Goal: Complete application form

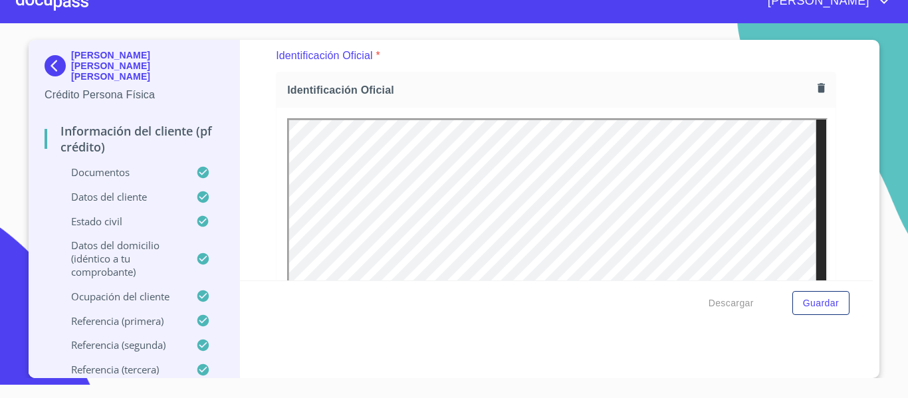
click at [57, 5] on div at bounding box center [52, 1] width 72 height 43
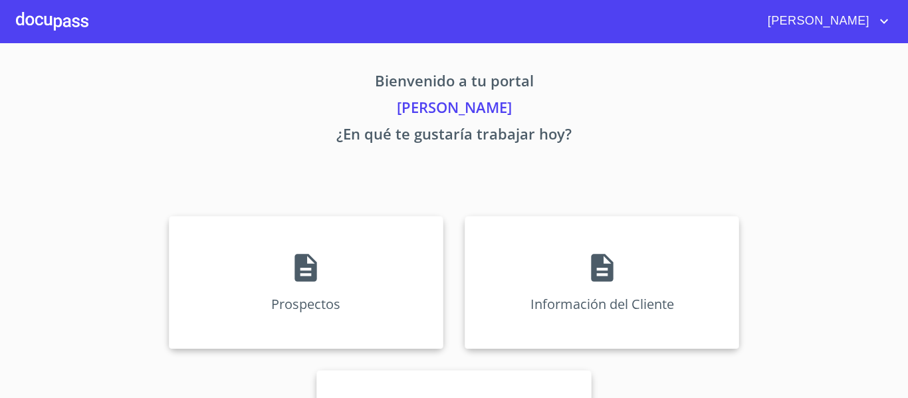
click at [57, 5] on div at bounding box center [52, 21] width 72 height 43
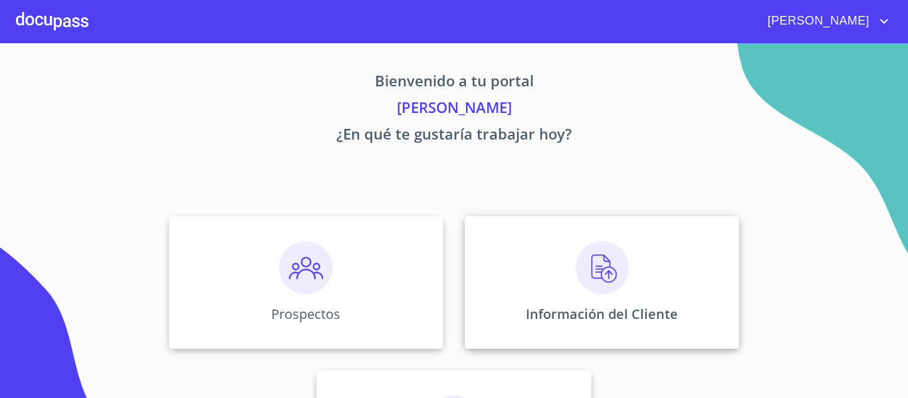
click at [531, 250] on div "Información del Cliente" at bounding box center [601, 282] width 274 height 133
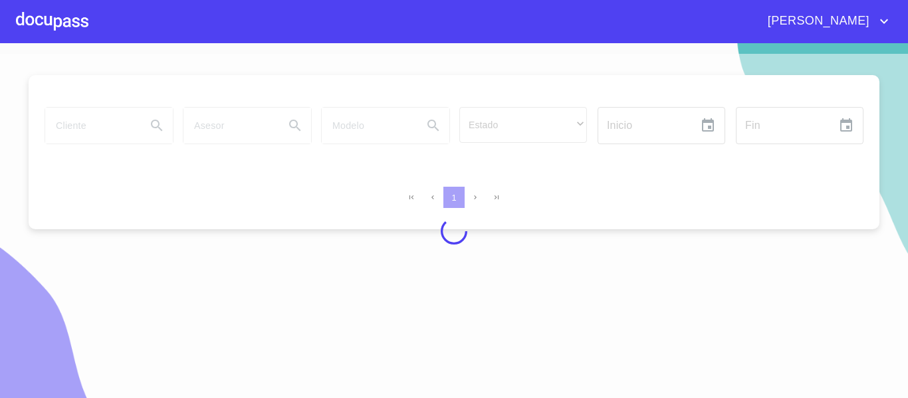
click at [151, 109] on div at bounding box center [454, 231] width 908 height 355
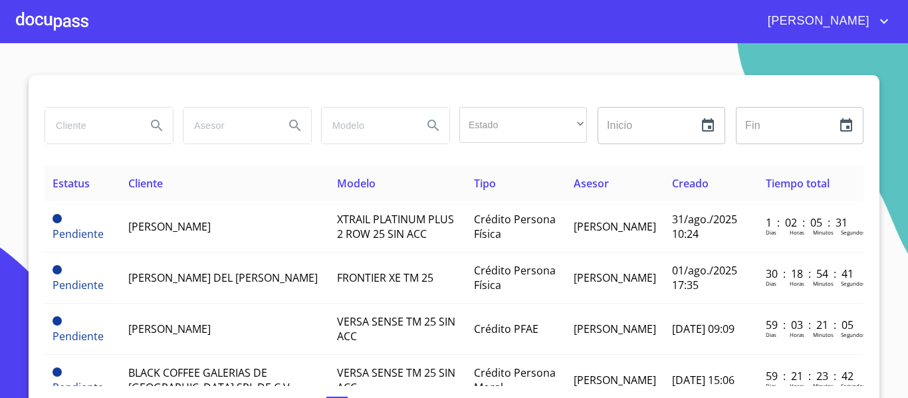
click at [106, 123] on input "search" at bounding box center [90, 126] width 90 height 36
type input "[PERSON_NAME]"
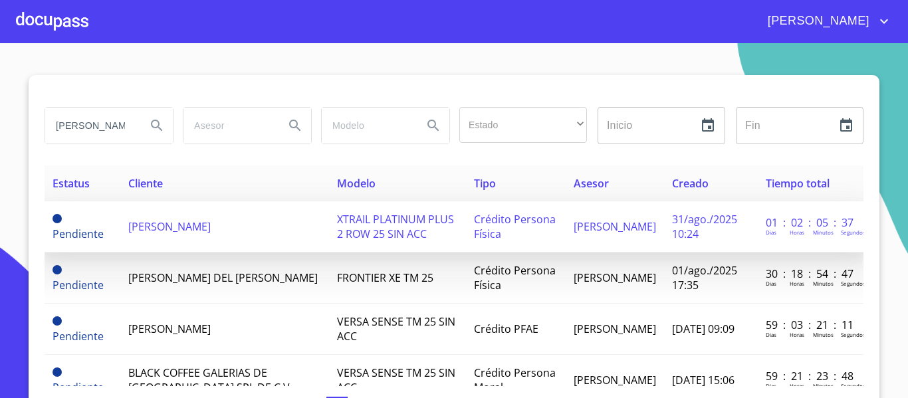
click at [211, 219] on span "[PERSON_NAME]" at bounding box center [169, 226] width 82 height 15
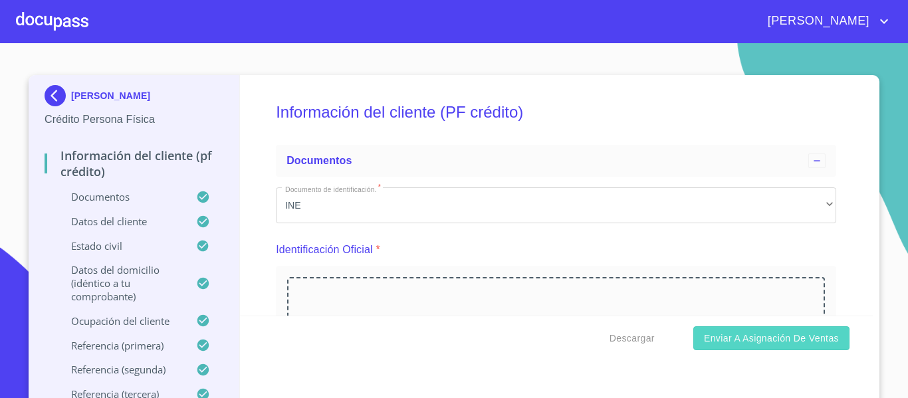
scroll to position [199, 0]
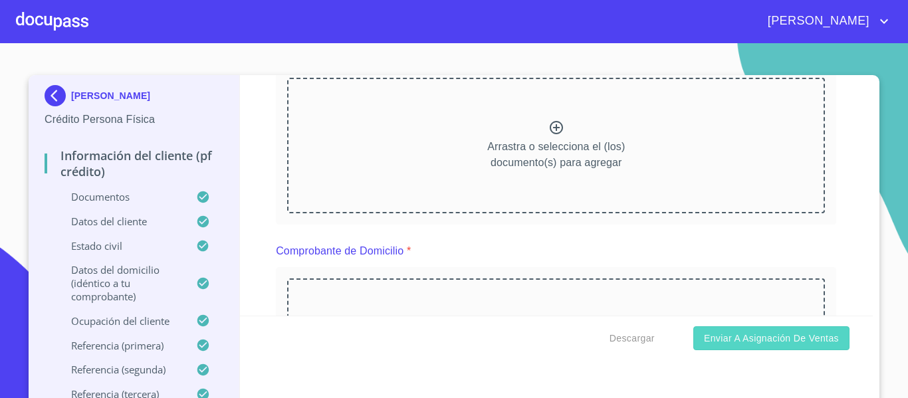
click at [779, 335] on span "Enviar a Asignación de Ventas" at bounding box center [771, 338] width 135 height 17
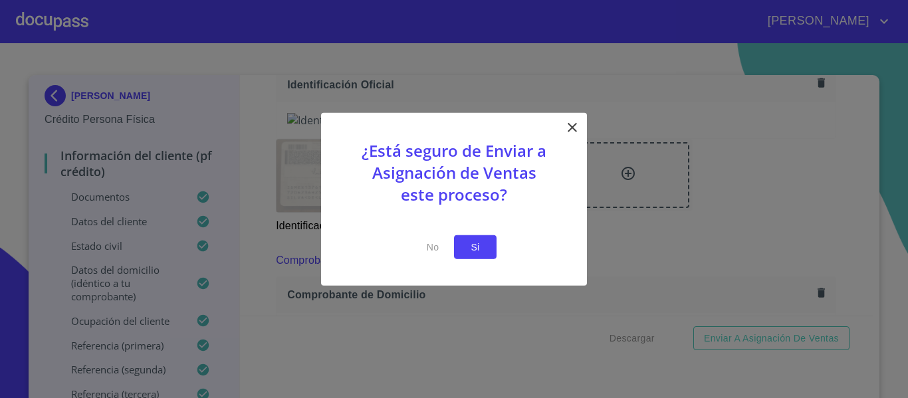
click at [488, 244] on button "Si" at bounding box center [475, 247] width 43 height 25
click at [479, 250] on span "Si" at bounding box center [474, 247] width 21 height 17
